Goal: Task Accomplishment & Management: Complete application form

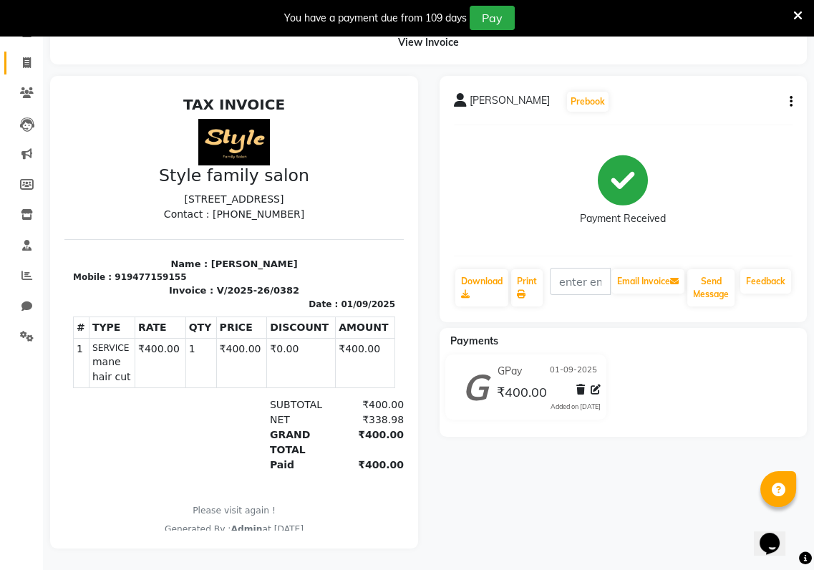
click at [30, 57] on icon at bounding box center [27, 62] width 8 height 11
select select "service"
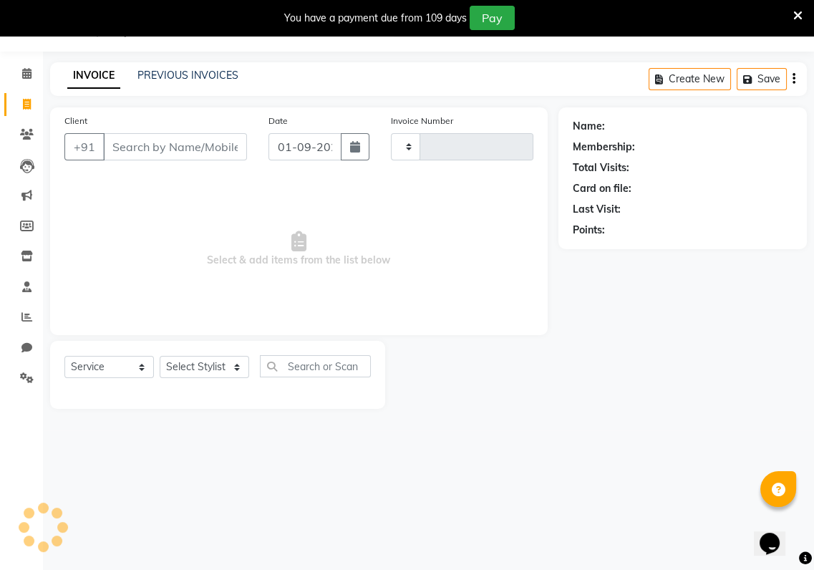
scroll to position [35, 0]
type input "0383"
select select "8264"
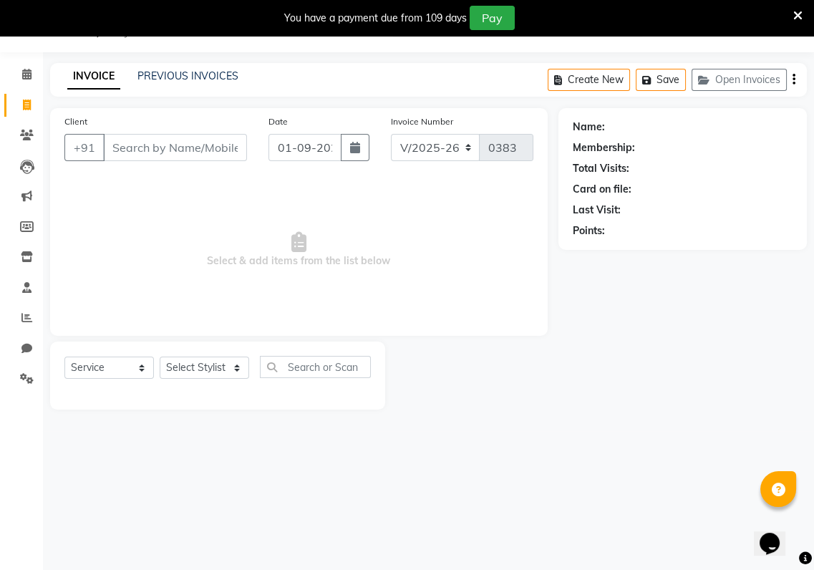
click at [120, 147] on input "Client" at bounding box center [175, 147] width 144 height 27
click at [31, 110] on span at bounding box center [26, 105] width 25 height 16
select select "service"
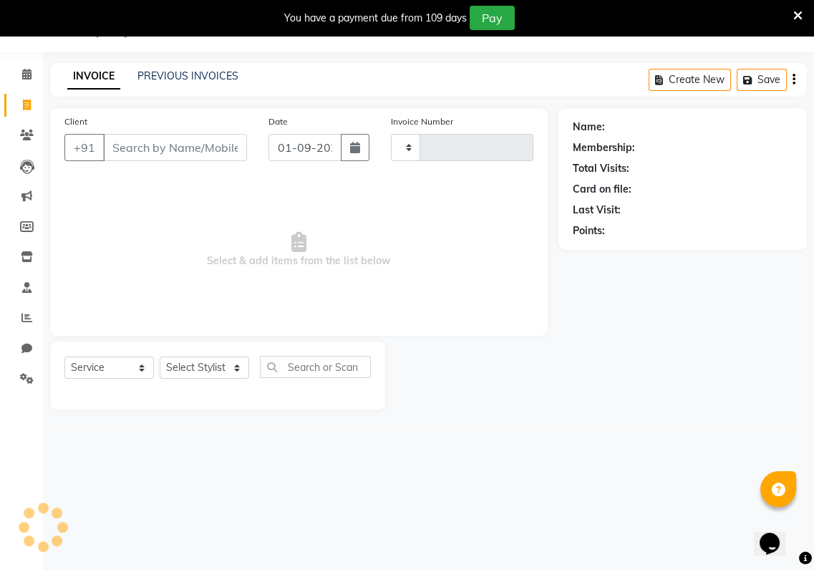
type input "0383"
select select "8264"
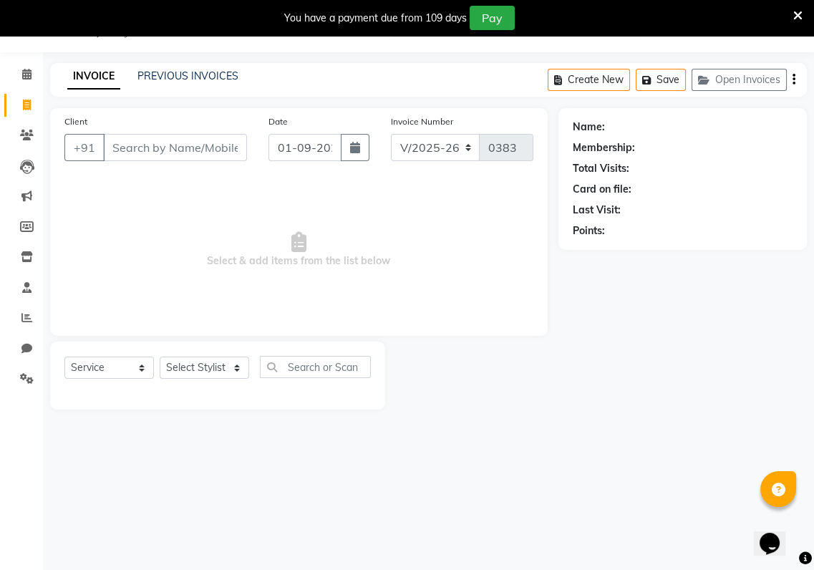
click at [105, 154] on input "Client" at bounding box center [175, 147] width 144 height 27
click at [110, 155] on input "Client" at bounding box center [175, 147] width 144 height 27
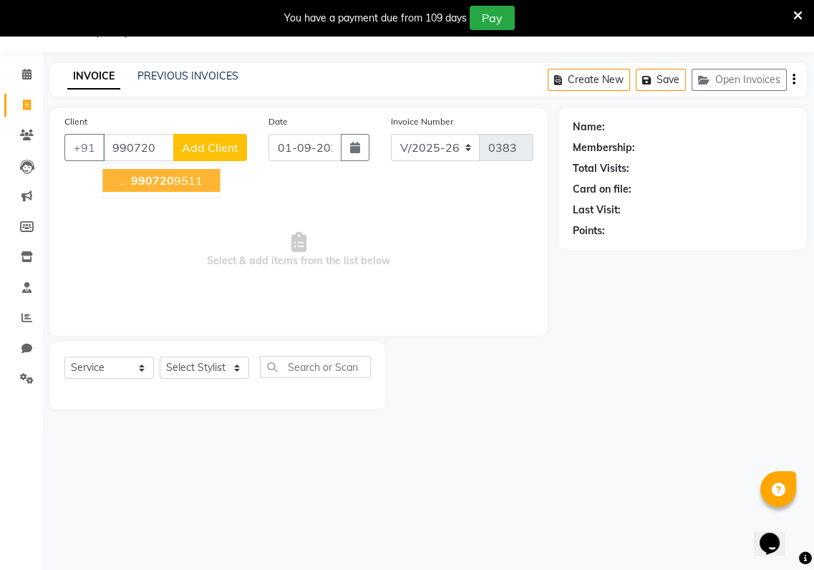
click at [120, 178] on span ".." at bounding box center [123, 180] width 6 height 14
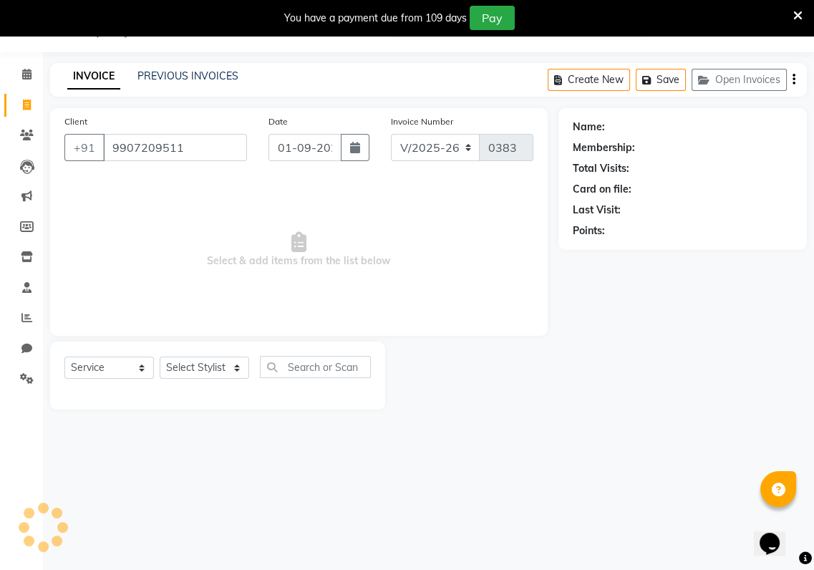
type input "9907209511"
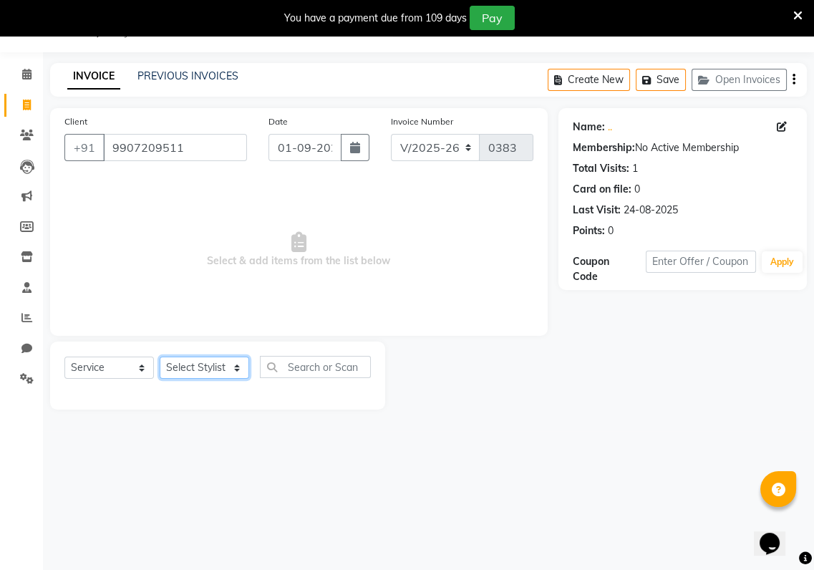
click at [236, 372] on select "Select Stylist [PERSON_NAME] Baishaki chotto [PERSON_NAME] [PERSON_NAME] [PERSO…" at bounding box center [204, 368] width 89 height 22
select select "80355"
click at [160, 357] on select "Select Stylist [PERSON_NAME] Baishaki chotto [PERSON_NAME] [PERSON_NAME] [PERSO…" at bounding box center [204, 368] width 89 height 22
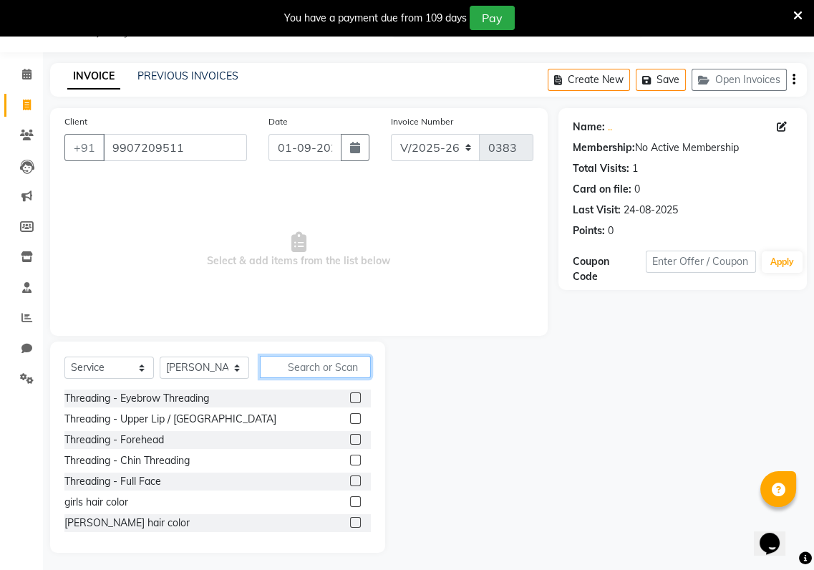
click at [281, 367] on input "text" at bounding box center [315, 367] width 111 height 22
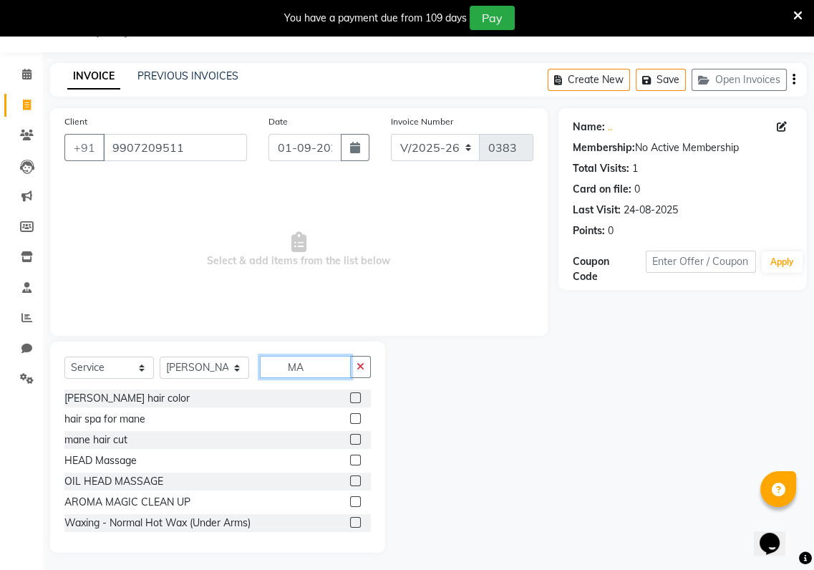
type input "MA"
click at [350, 438] on label at bounding box center [355, 439] width 11 height 11
click at [350, 438] on input "checkbox" at bounding box center [354, 439] width 9 height 9
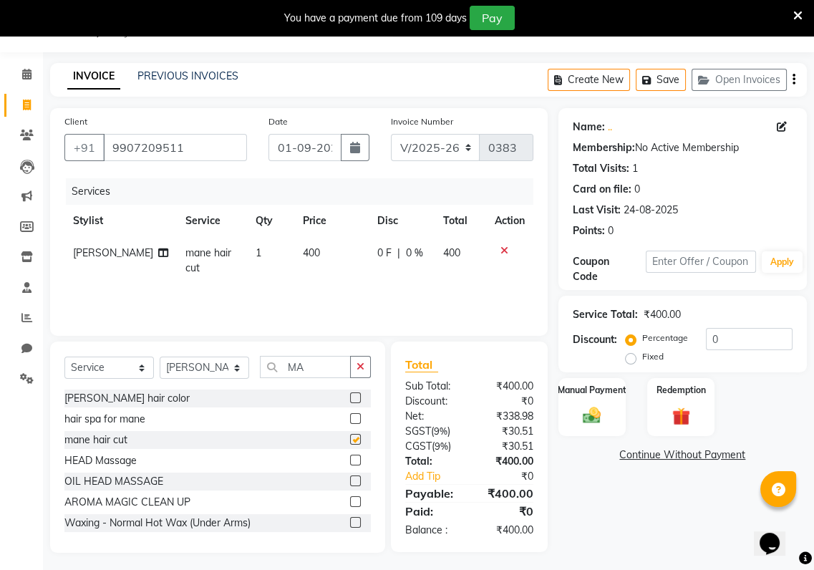
checkbox input "false"
click at [369, 359] on button "button" at bounding box center [360, 367] width 21 height 22
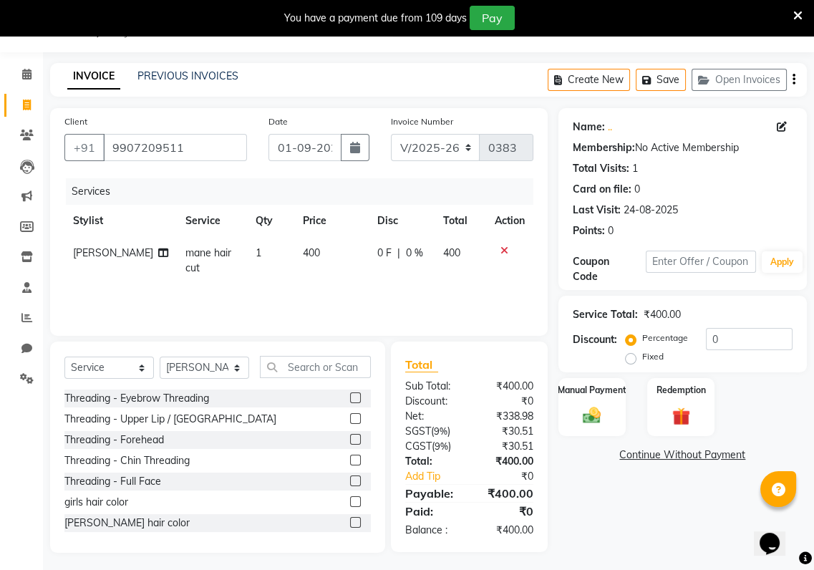
click at [350, 395] on label at bounding box center [355, 397] width 11 height 11
click at [350, 395] on input "checkbox" at bounding box center [354, 398] width 9 height 9
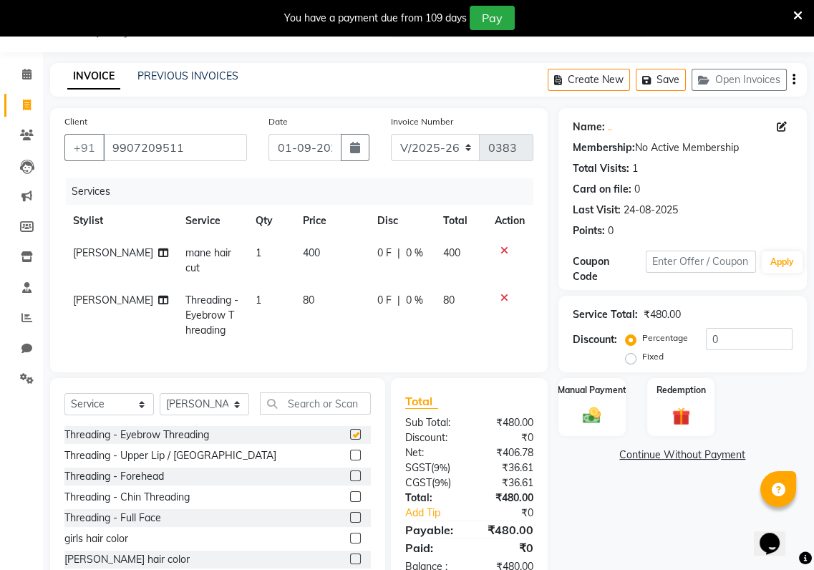
checkbox input "false"
click at [571, 405] on div "Manual Payment" at bounding box center [592, 407] width 70 height 60
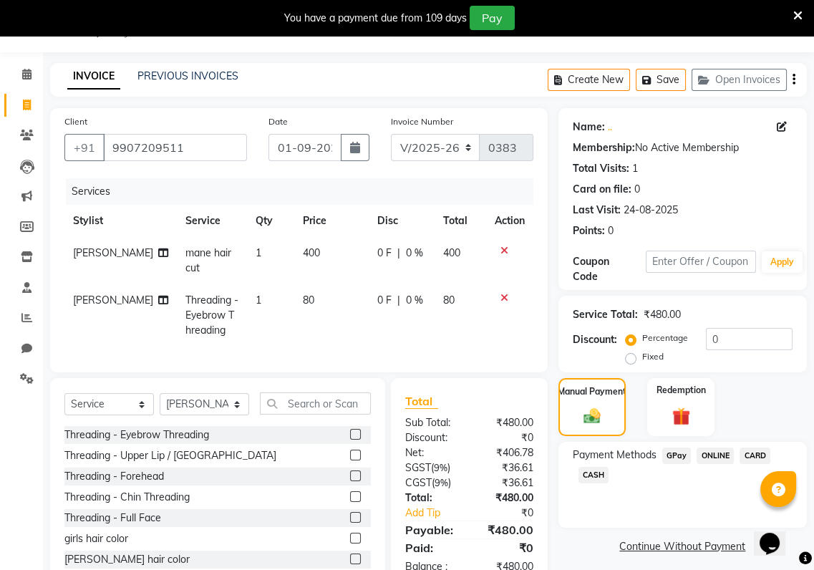
click at [674, 452] on span "GPay" at bounding box center [676, 455] width 29 height 16
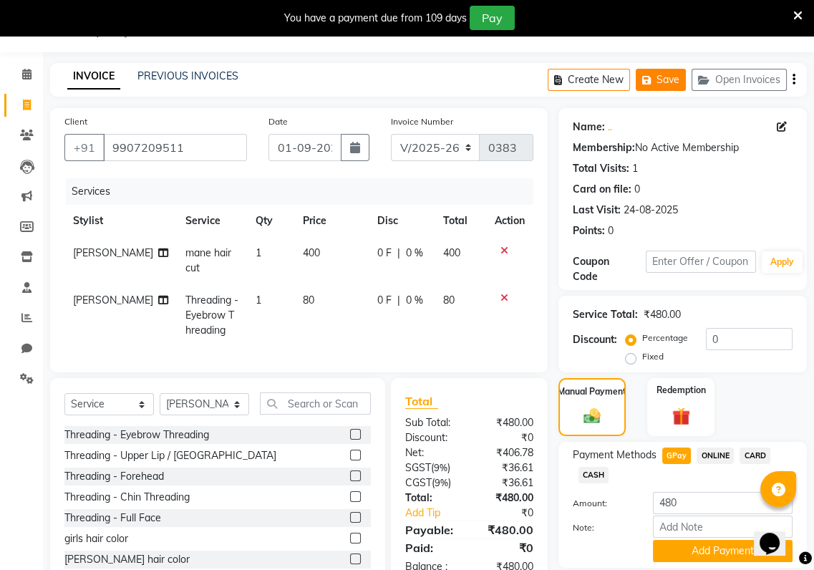
click at [656, 76] on icon "button" at bounding box center [649, 80] width 14 height 10
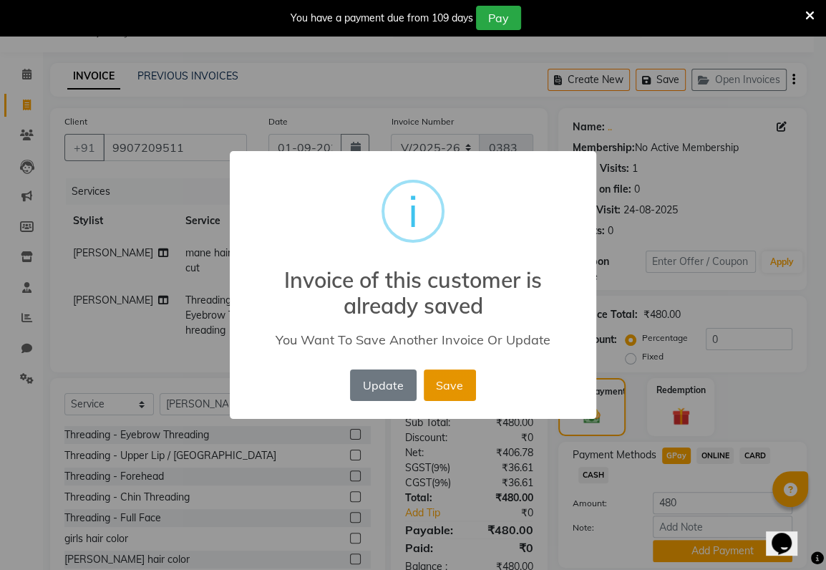
click at [447, 369] on button "Save" at bounding box center [450, 385] width 52 height 32
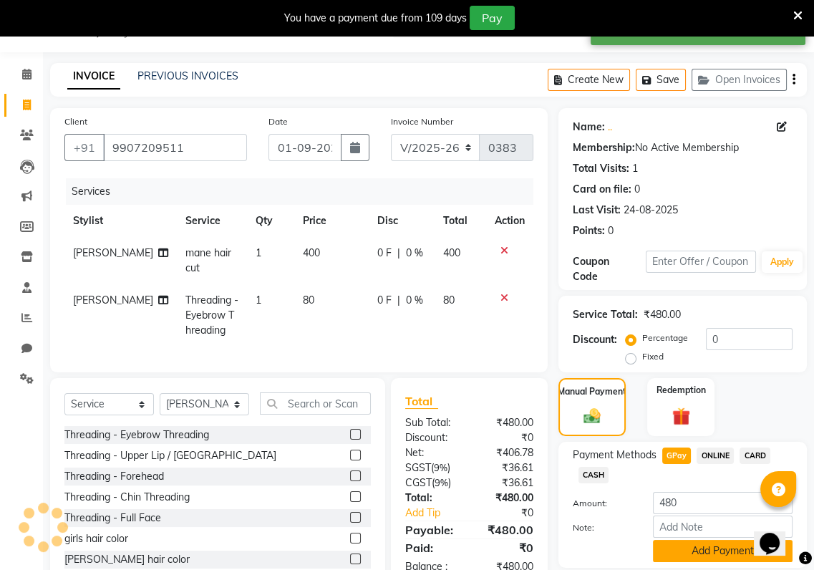
click at [677, 554] on button "Add Payment" at bounding box center [723, 551] width 140 height 22
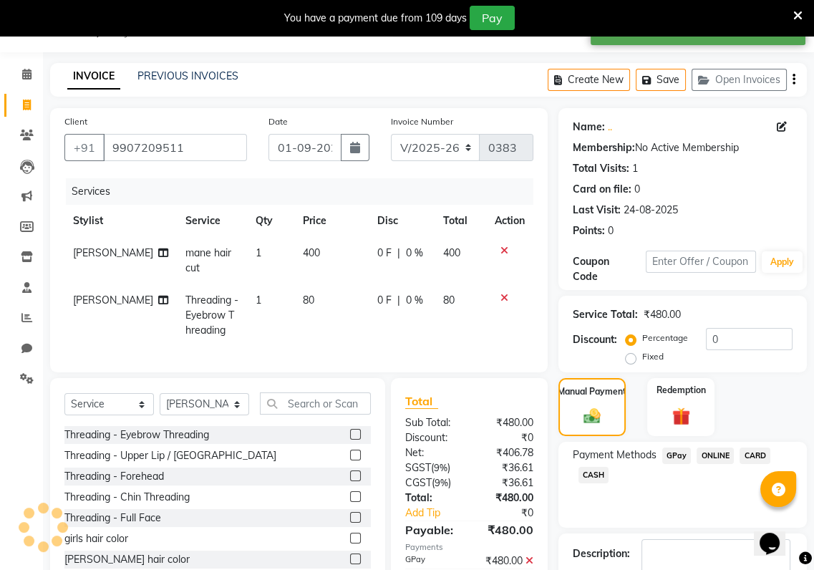
scroll to position [125, 0]
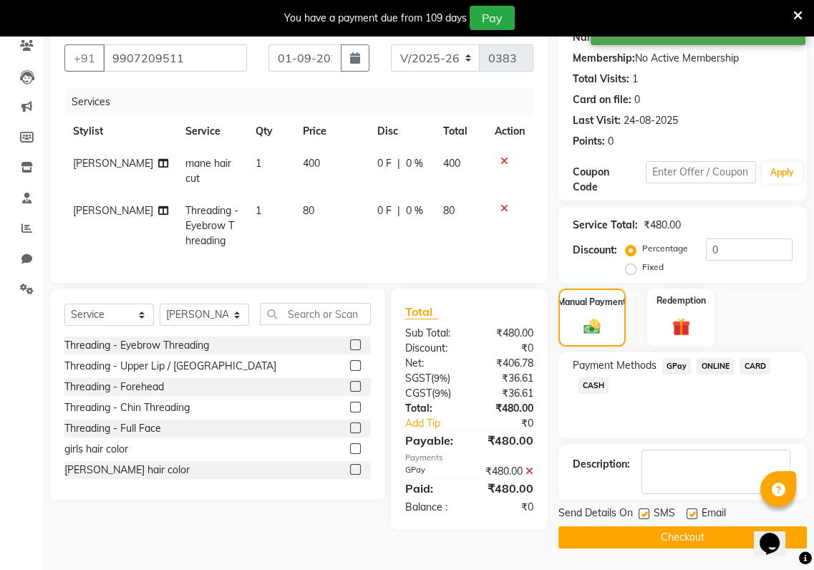
click at [679, 533] on button "Checkout" at bounding box center [682, 537] width 248 height 22
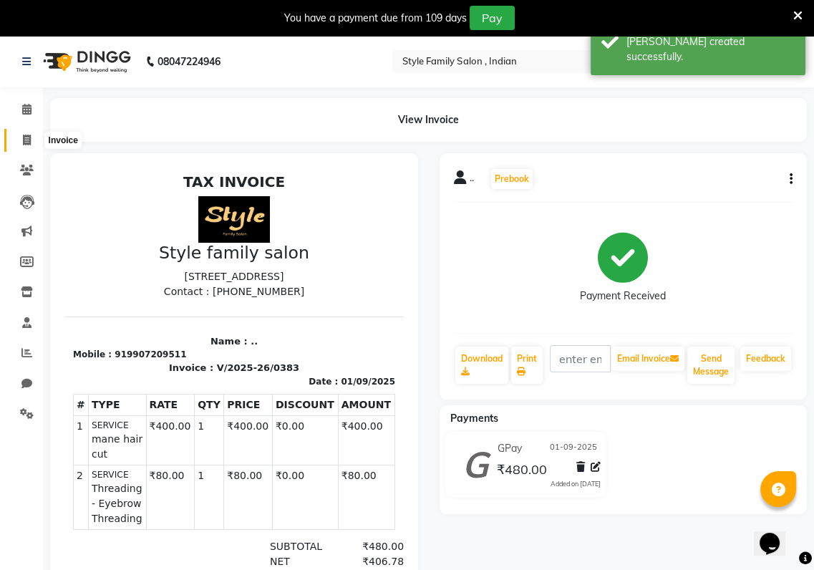
click at [21, 137] on span at bounding box center [26, 140] width 25 height 16
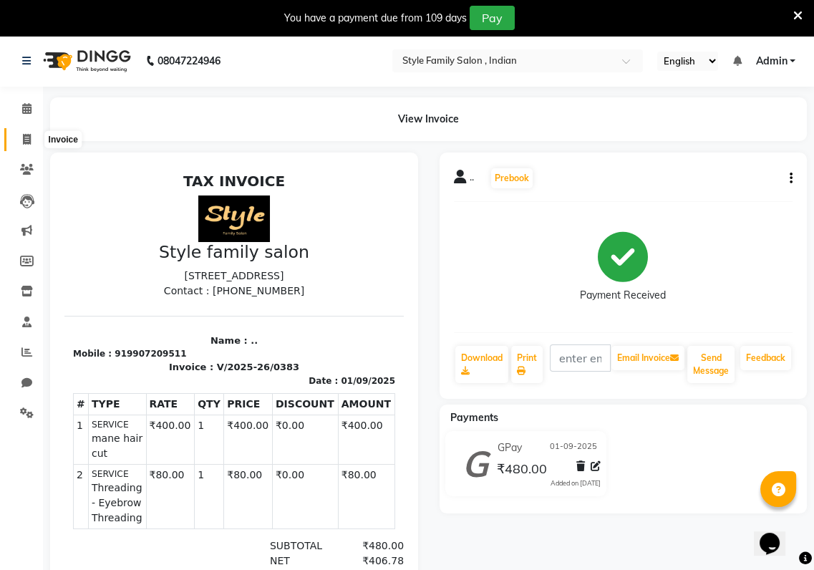
select select "8264"
select select "service"
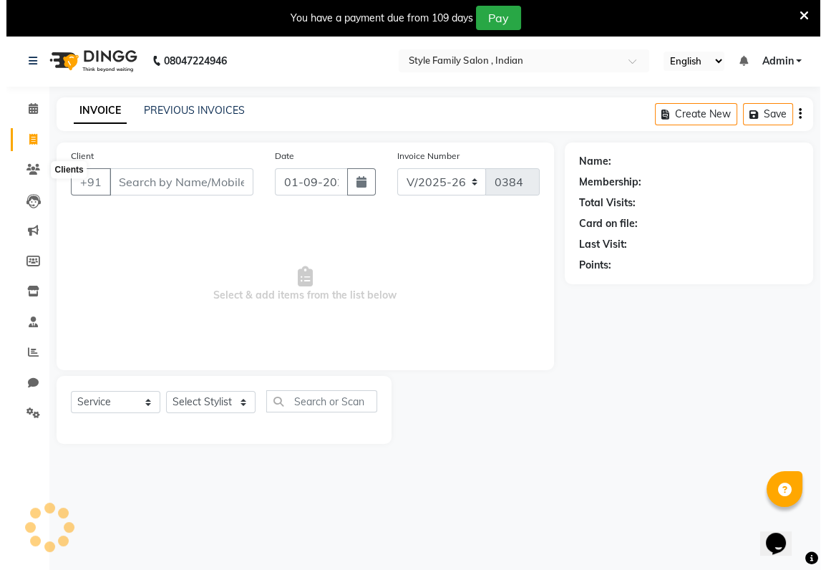
scroll to position [35, 0]
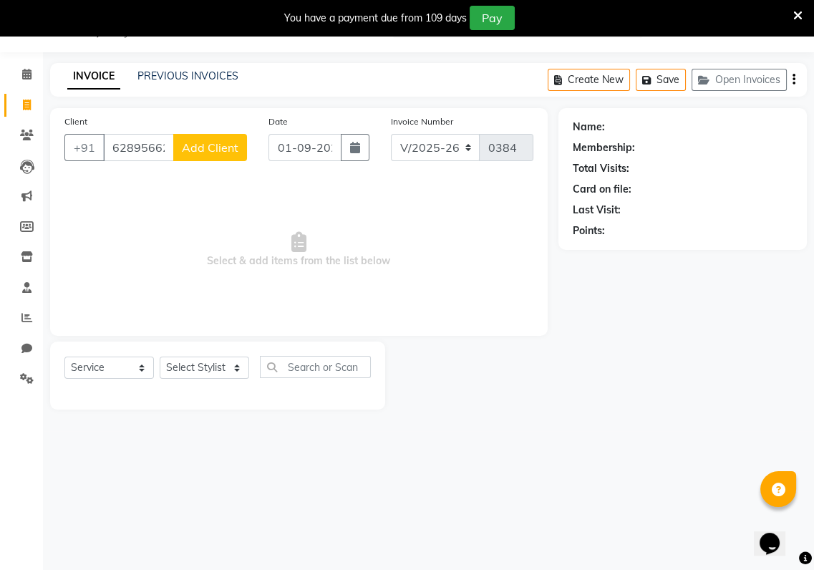
type input "6289566215"
click at [233, 366] on select "Select Stylist [PERSON_NAME] Baishaki chotto [PERSON_NAME] [PERSON_NAME] [PERSO…" at bounding box center [204, 368] width 89 height 22
select select "88338"
click at [160, 357] on select "Select Stylist [PERSON_NAME] Baishaki chotto [PERSON_NAME] [PERSON_NAME] [PERSO…" at bounding box center [204, 368] width 89 height 22
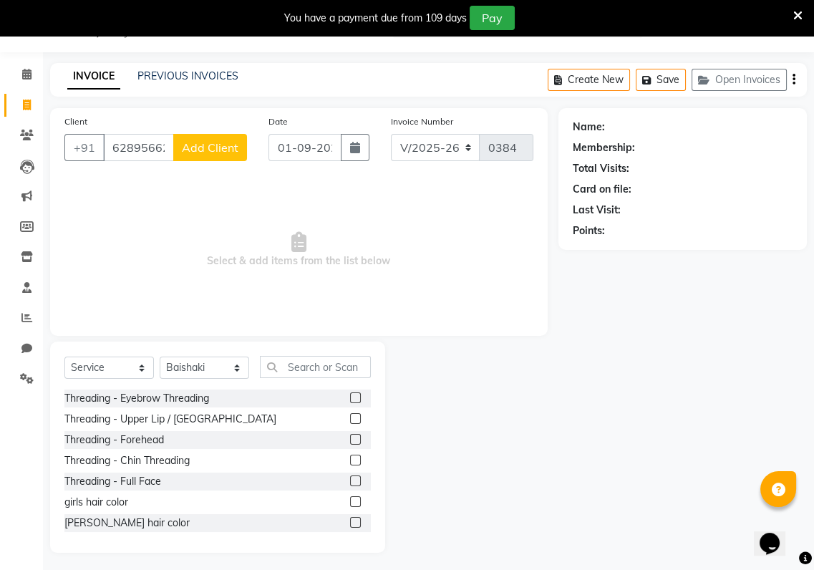
click at [350, 395] on label at bounding box center [355, 397] width 11 height 11
click at [350, 395] on input "checkbox" at bounding box center [354, 398] width 9 height 9
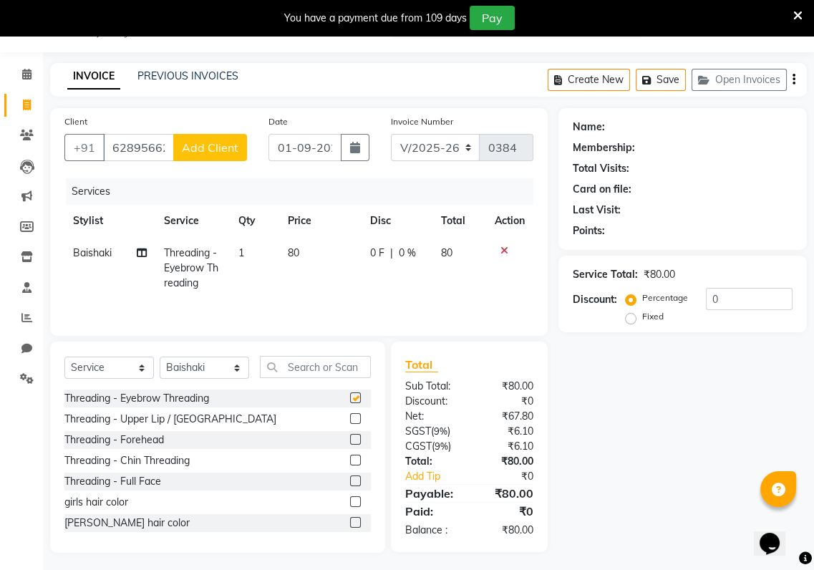
checkbox input "false"
click at [204, 131] on div "Client [PHONE_NUMBER] Add Client" at bounding box center [156, 143] width 204 height 59
click at [204, 136] on button "Add Client" at bounding box center [210, 147] width 74 height 27
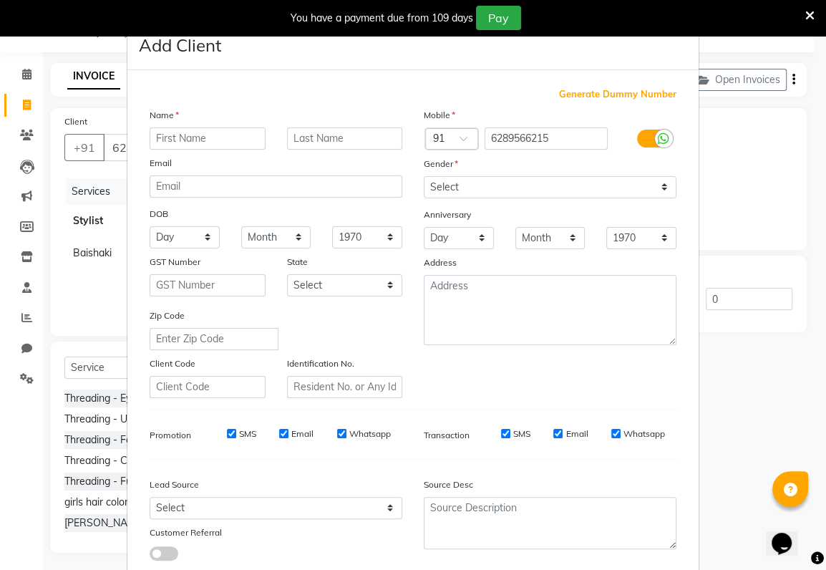
click at [152, 133] on input "text" at bounding box center [208, 138] width 116 height 22
type input "[PERSON_NAME]"
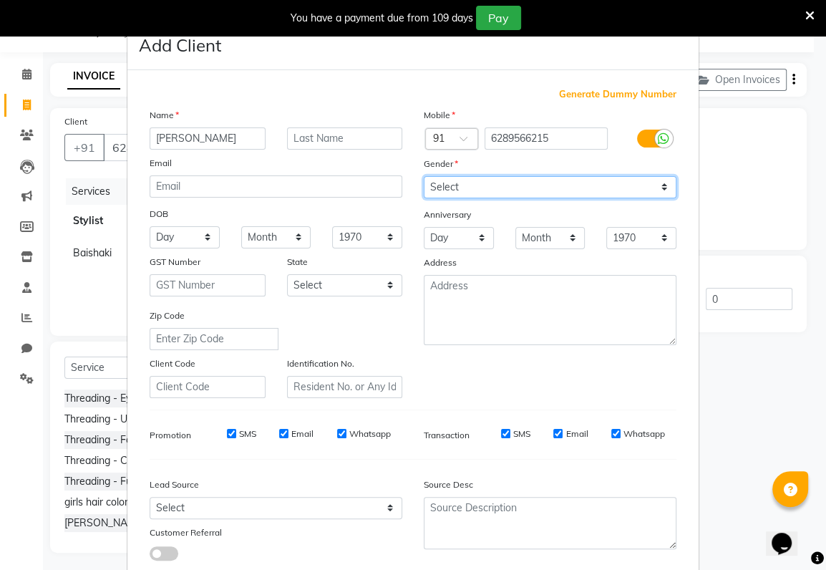
click at [439, 188] on select "Select [DEMOGRAPHIC_DATA] [DEMOGRAPHIC_DATA] Other Prefer Not To Say" at bounding box center [550, 187] width 253 height 22
select select "[DEMOGRAPHIC_DATA]"
click at [424, 176] on select "Select [DEMOGRAPHIC_DATA] [DEMOGRAPHIC_DATA] Other Prefer Not To Say" at bounding box center [550, 187] width 253 height 22
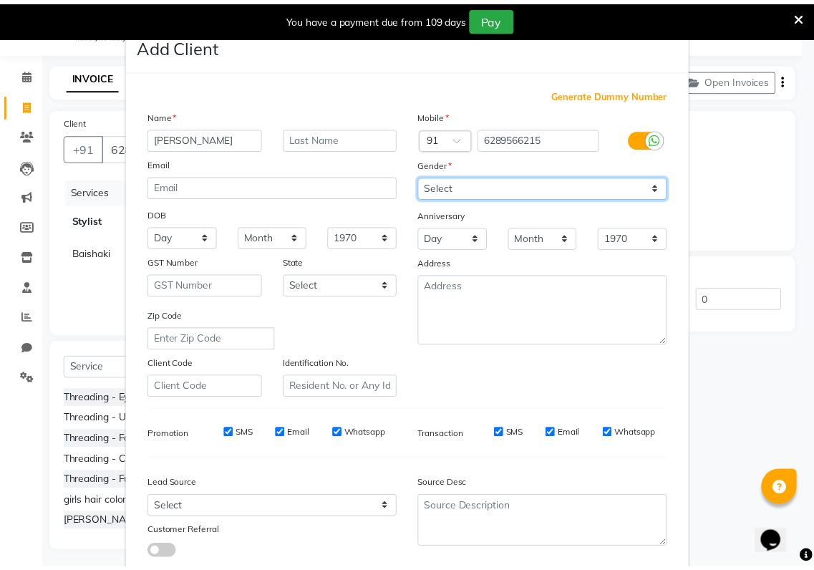
scroll to position [88, 0]
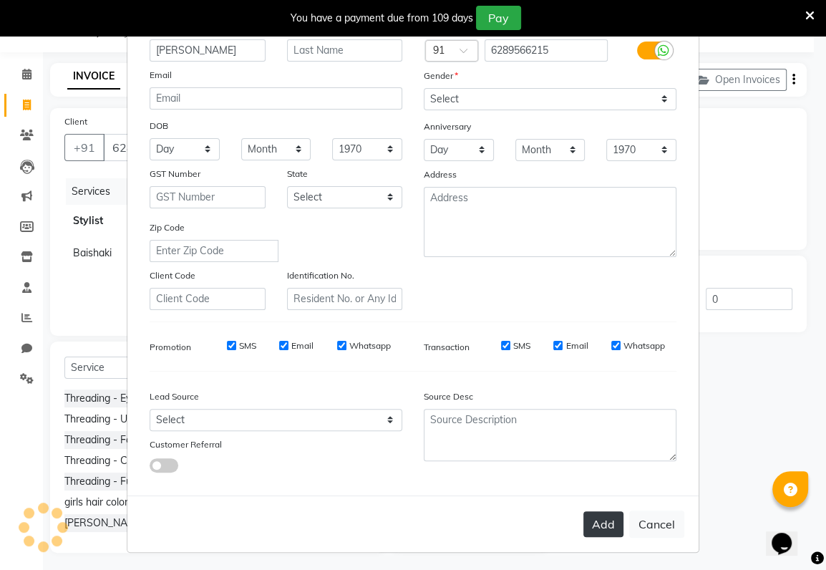
click at [601, 514] on button "Add" at bounding box center [604, 524] width 40 height 26
select select
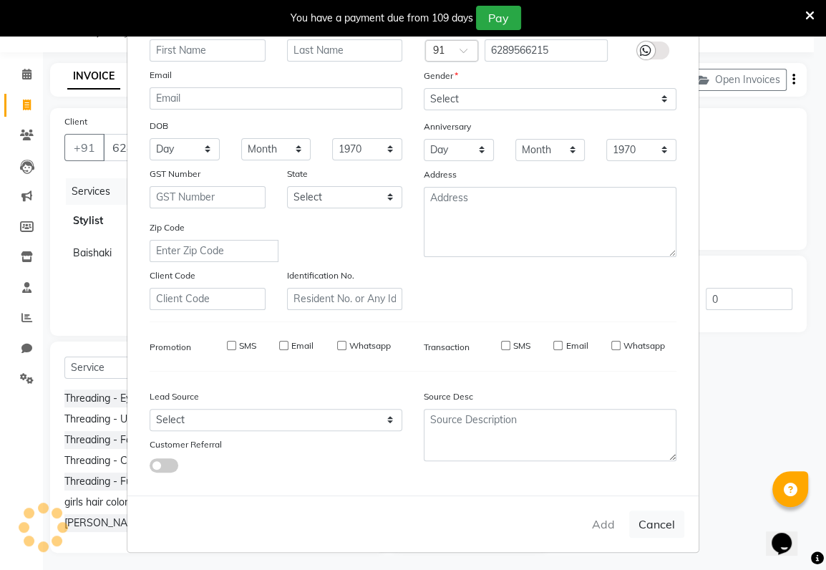
select select
checkbox input "false"
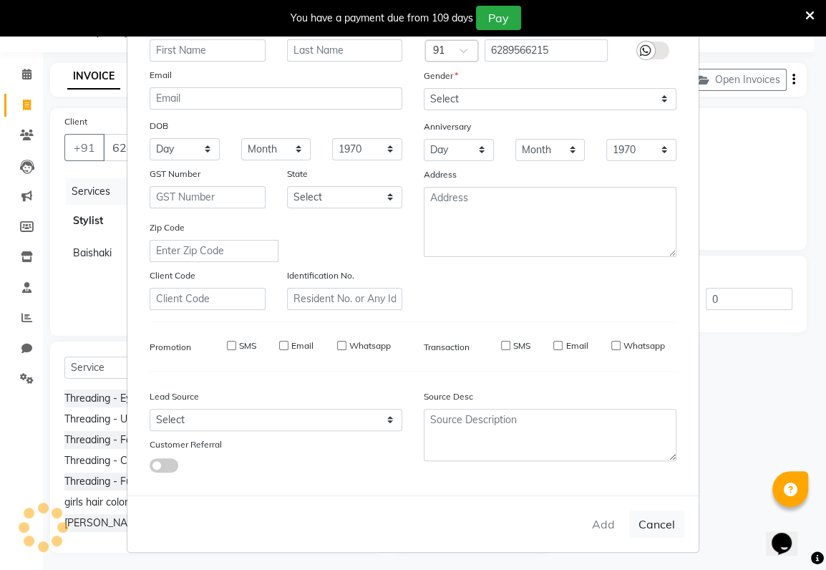
checkbox input "false"
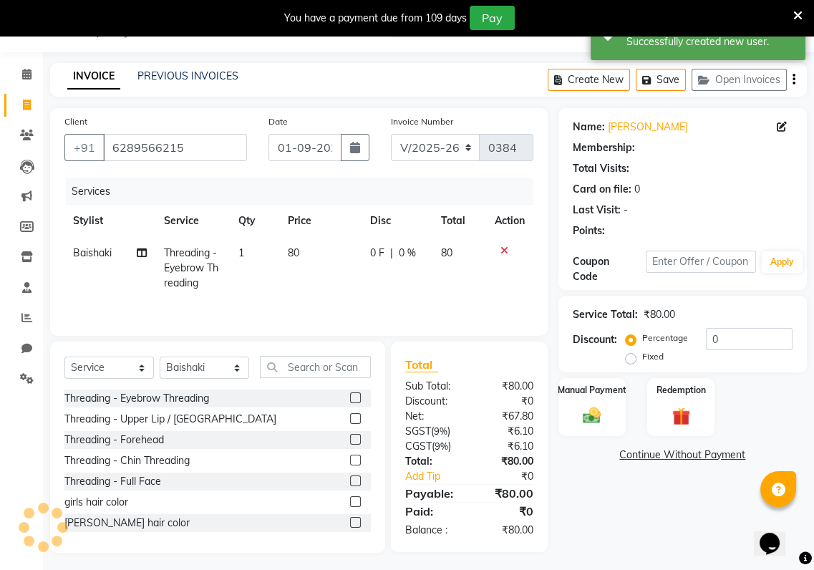
scroll to position [40, 0]
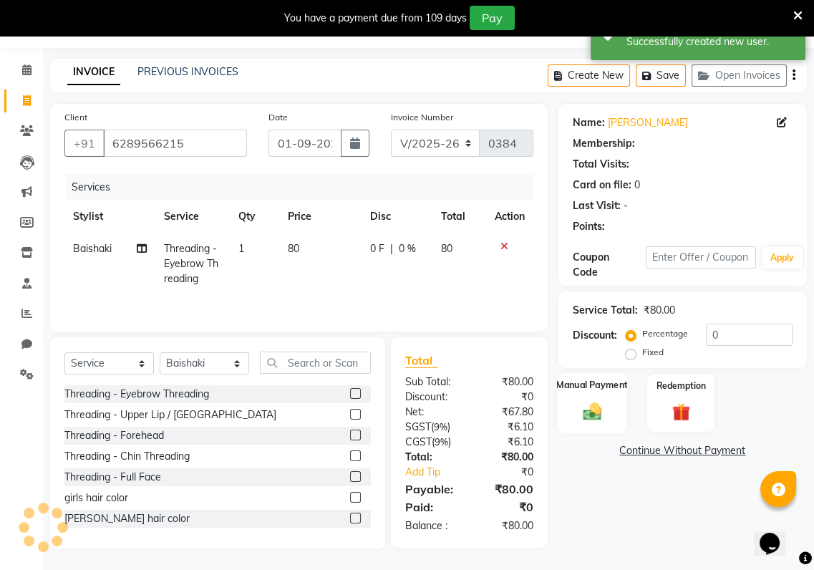
click at [596, 417] on img at bounding box center [592, 410] width 30 height 21
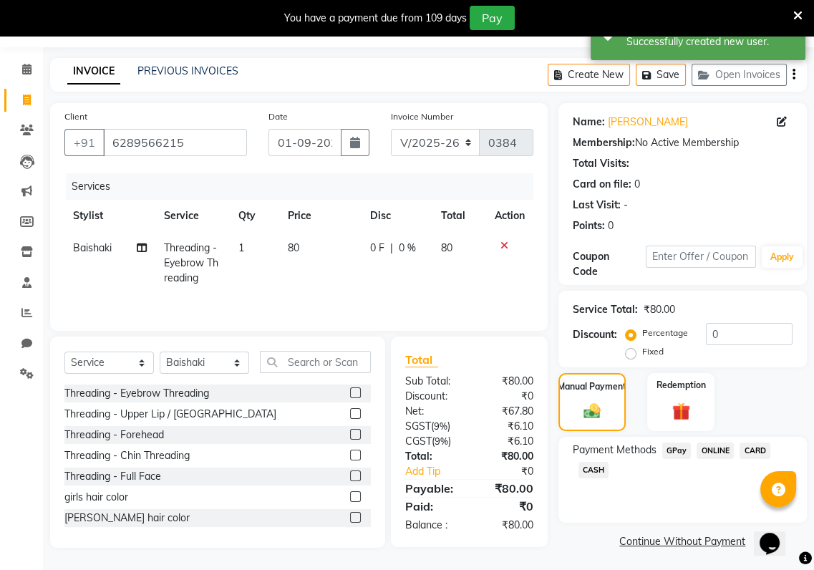
click at [685, 452] on span "GPay" at bounding box center [676, 450] width 29 height 16
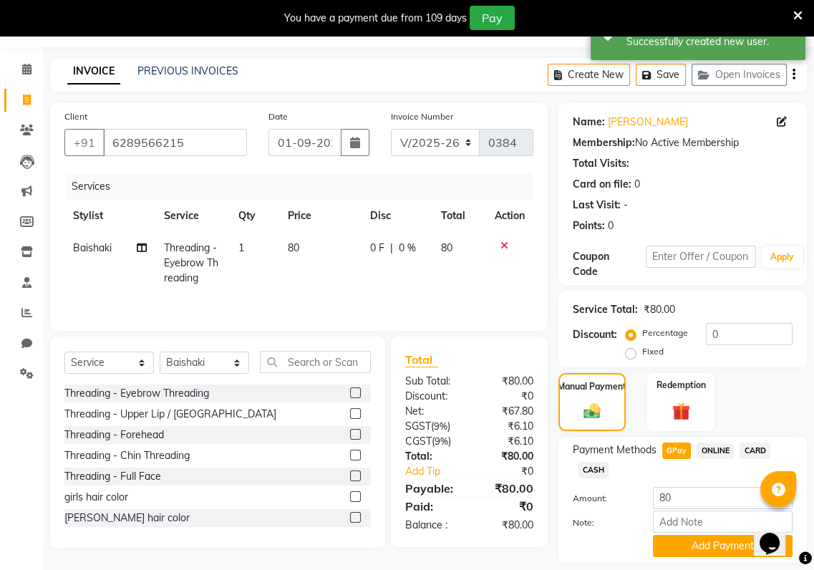
click at [685, 452] on span "GPay" at bounding box center [676, 450] width 29 height 16
click at [675, 70] on button "Save" at bounding box center [661, 75] width 50 height 22
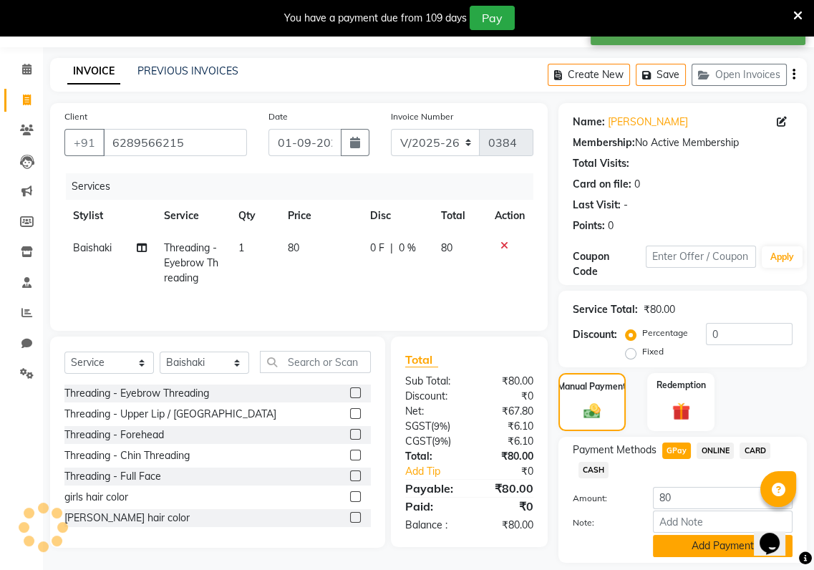
click at [682, 546] on button "Add Payment" at bounding box center [723, 546] width 140 height 22
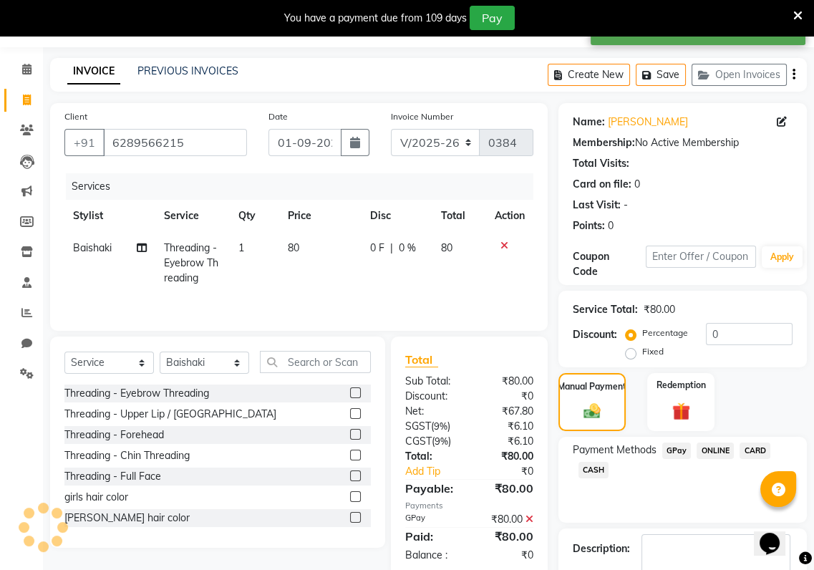
scroll to position [125, 0]
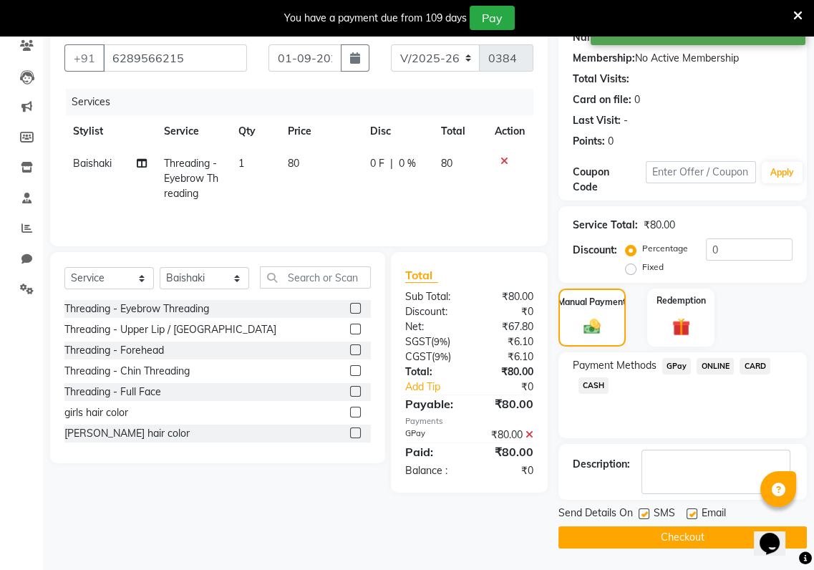
click at [682, 546] on button "Checkout" at bounding box center [682, 537] width 248 height 22
